Goal: Book appointment/travel/reservation

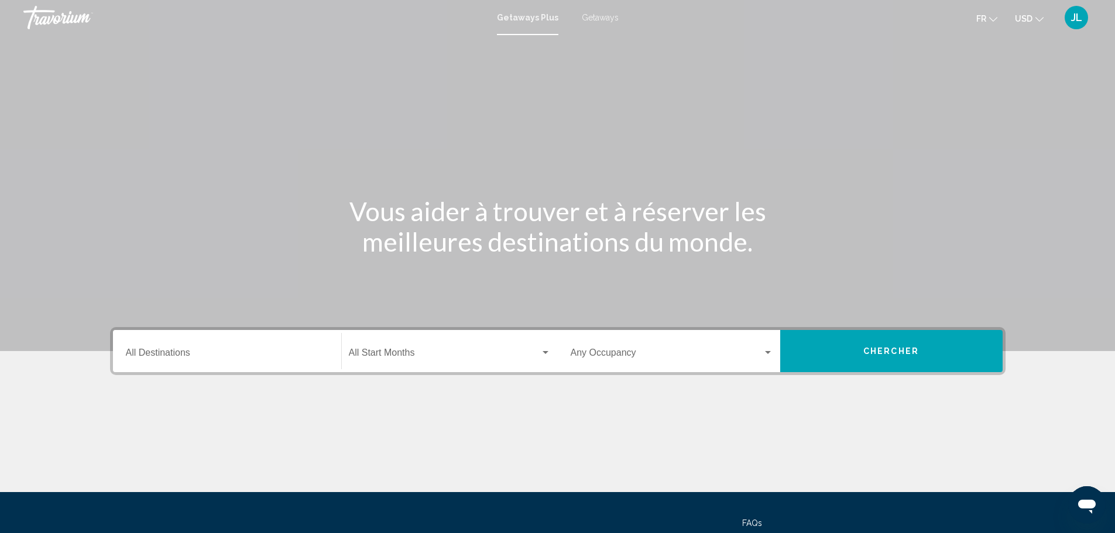
scroll to position [59, 0]
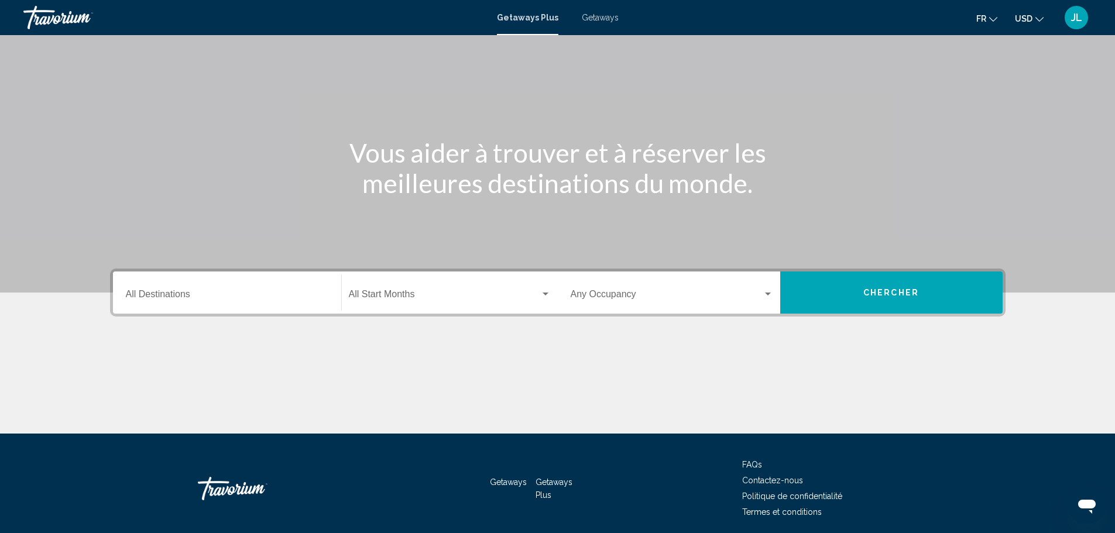
click at [167, 294] on input "Destination All Destinations" at bounding box center [227, 296] width 203 height 11
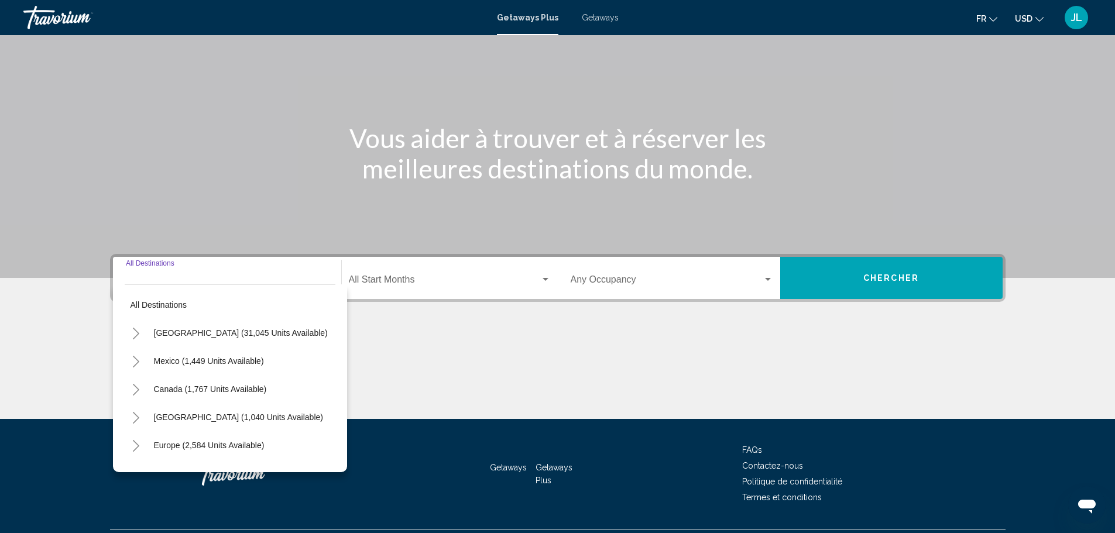
scroll to position [102, 0]
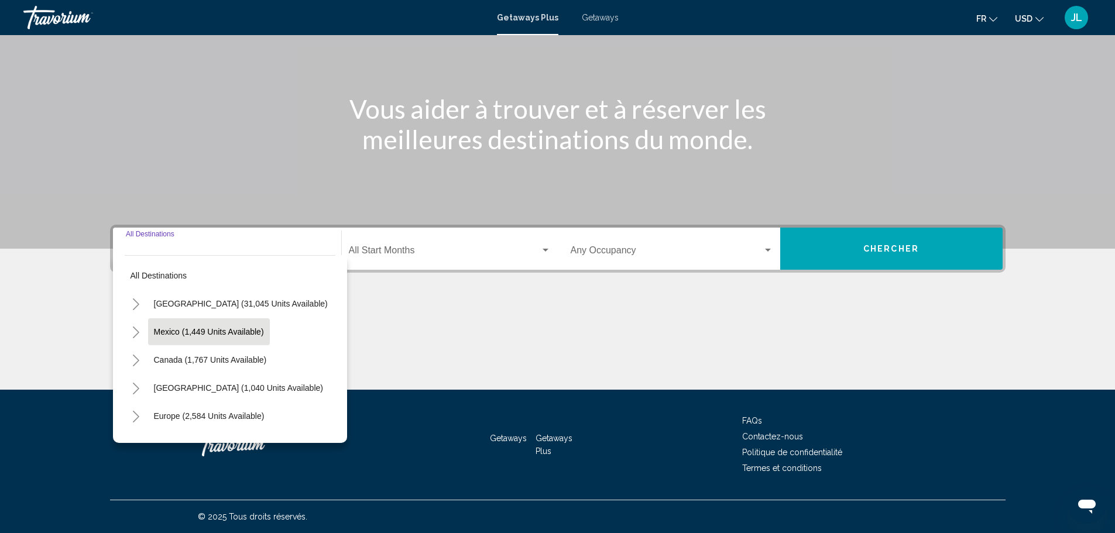
click at [214, 329] on span "Mexico (1,449 units available)" at bounding box center [209, 331] width 110 height 9
type input "**********"
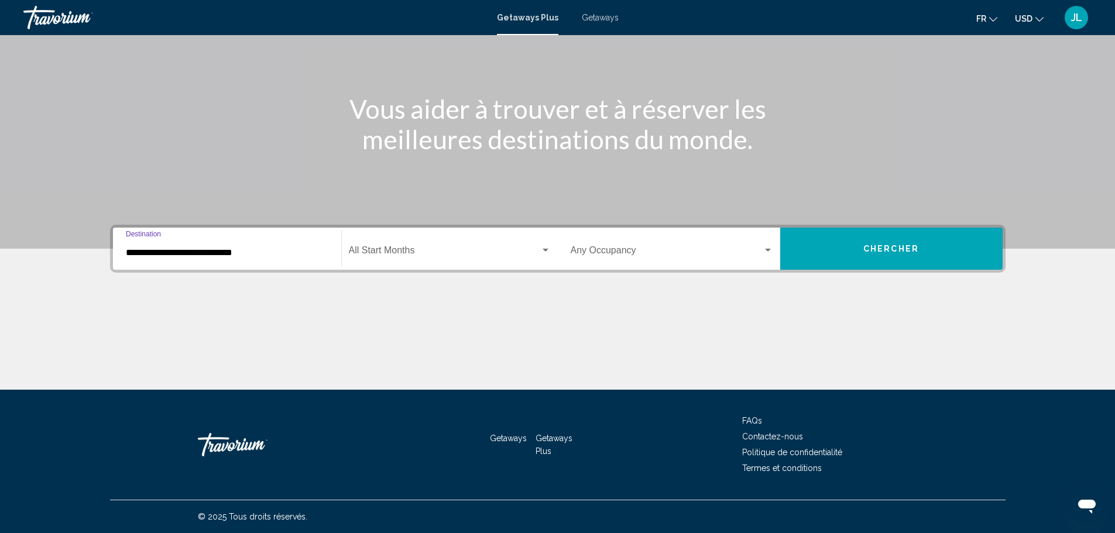
click at [395, 248] on span "Search widget" at bounding box center [444, 253] width 191 height 11
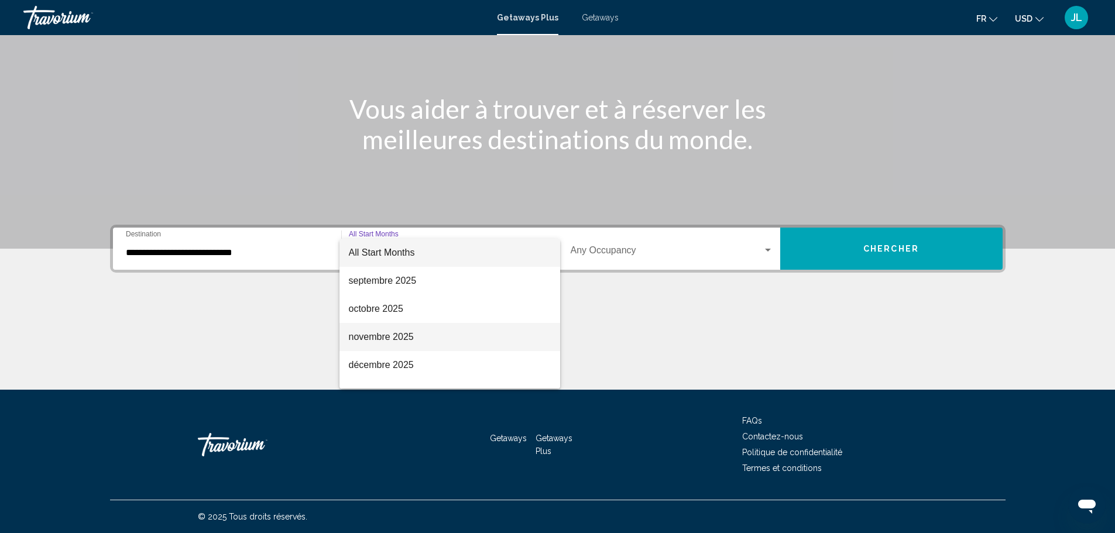
click at [389, 335] on span "novembre 2025" at bounding box center [450, 337] width 202 height 28
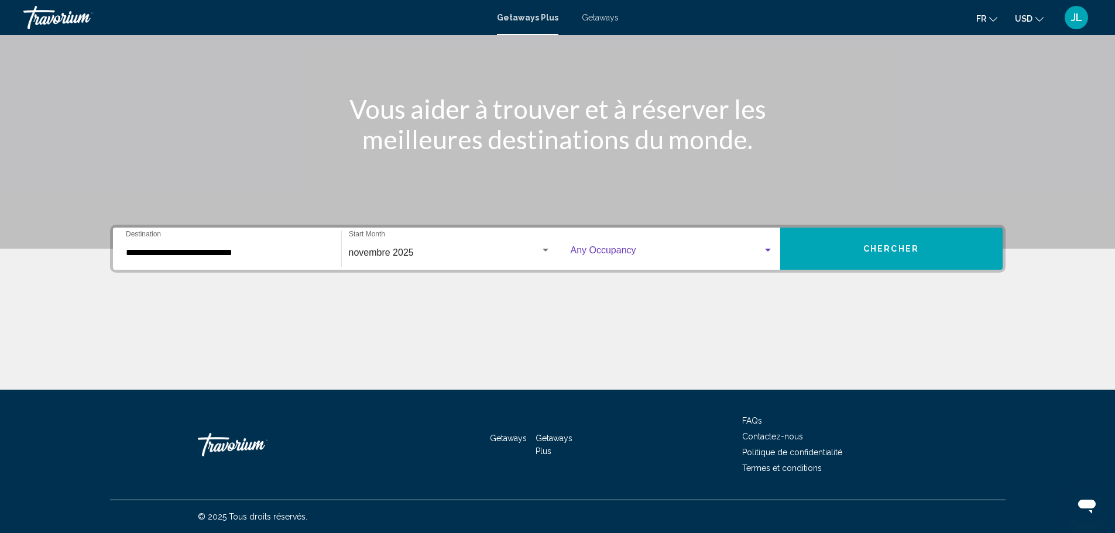
click at [737, 250] on span "Search widget" at bounding box center [667, 253] width 192 height 11
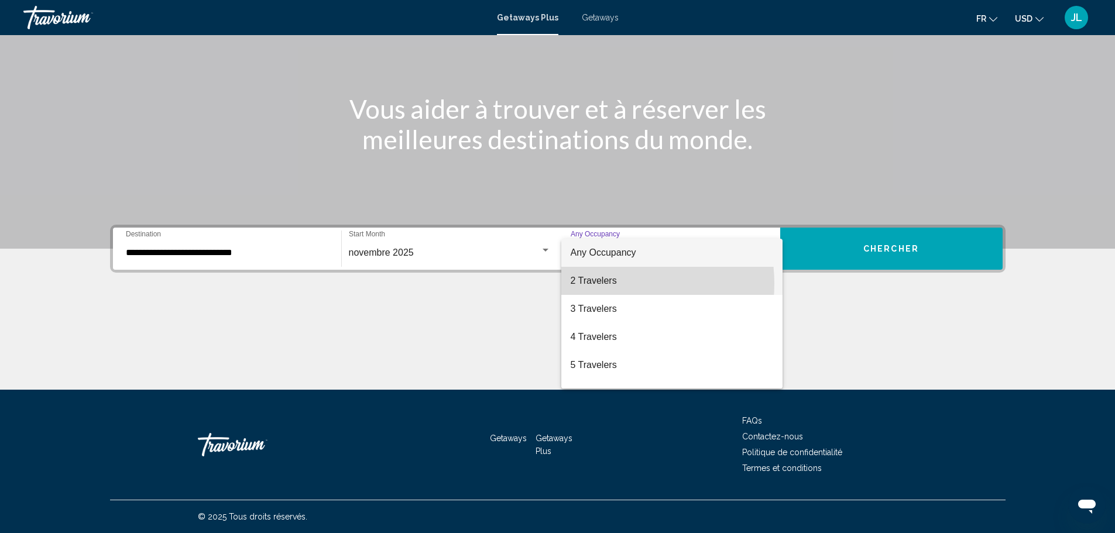
click at [606, 284] on span "2 Travelers" at bounding box center [672, 281] width 203 height 28
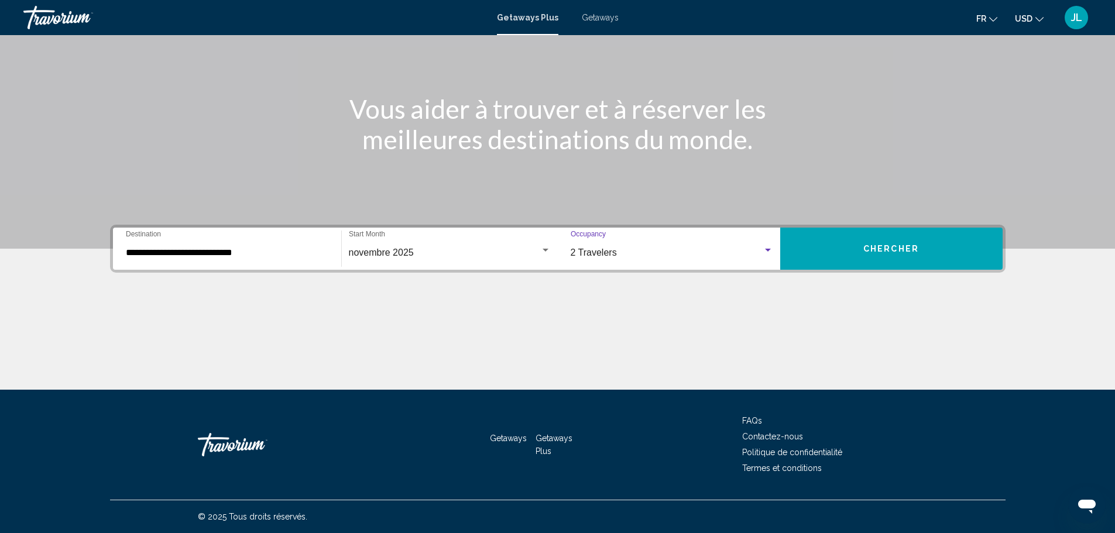
click at [896, 248] on span "Chercher" at bounding box center [891, 249] width 56 height 9
